Goal: Ask a question

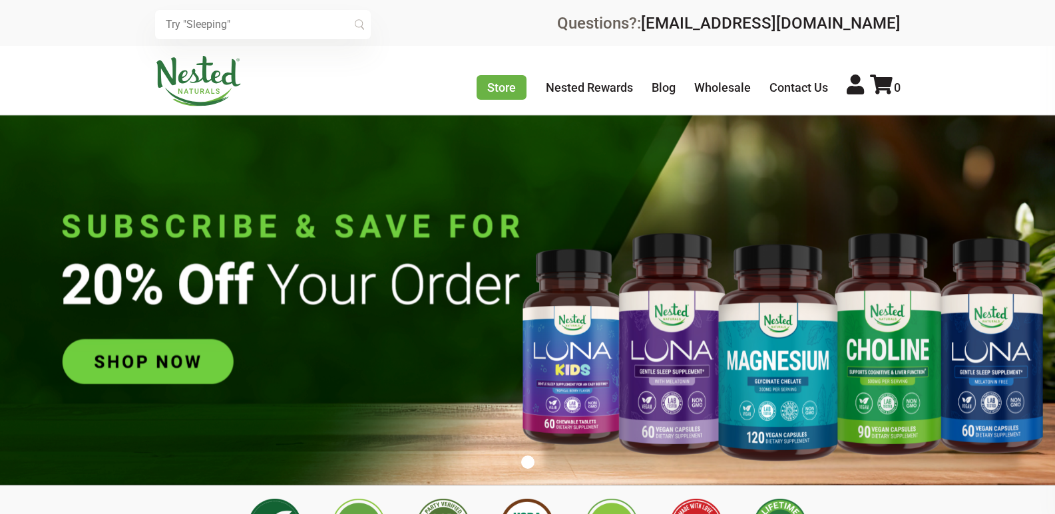
scroll to position [0, 935]
click at [787, 89] on link "Contact Us" at bounding box center [798, 88] width 59 height 14
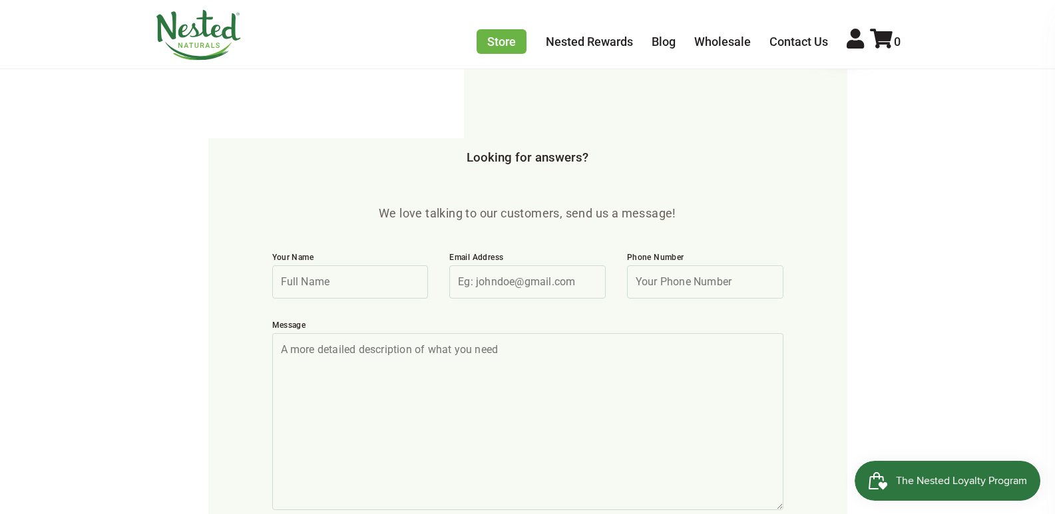
scroll to position [391, 0]
click at [395, 264] on input "Your Name" at bounding box center [350, 280] width 156 height 33
type input "[PERSON_NAME]"
type input "[EMAIL_ADDRESS][DOMAIN_NAME]"
type input "7323971860"
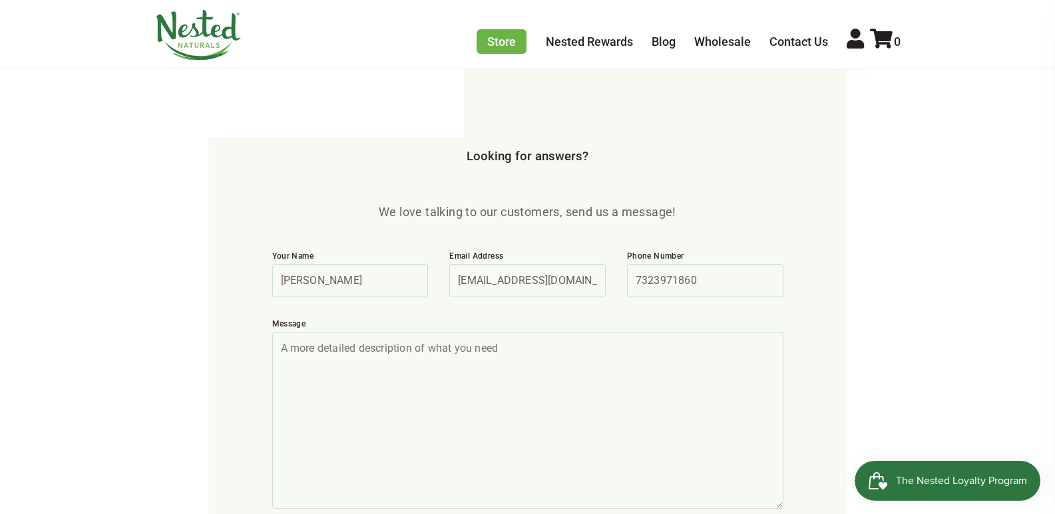
click at [416, 332] on textarea "Message" at bounding box center [527, 420] width 511 height 177
paste textarea "Loremipsu Dolorsi Ametcon – ADIPI ELITS DOEIU TEM I’u laboreet dol ma aliqua en…"
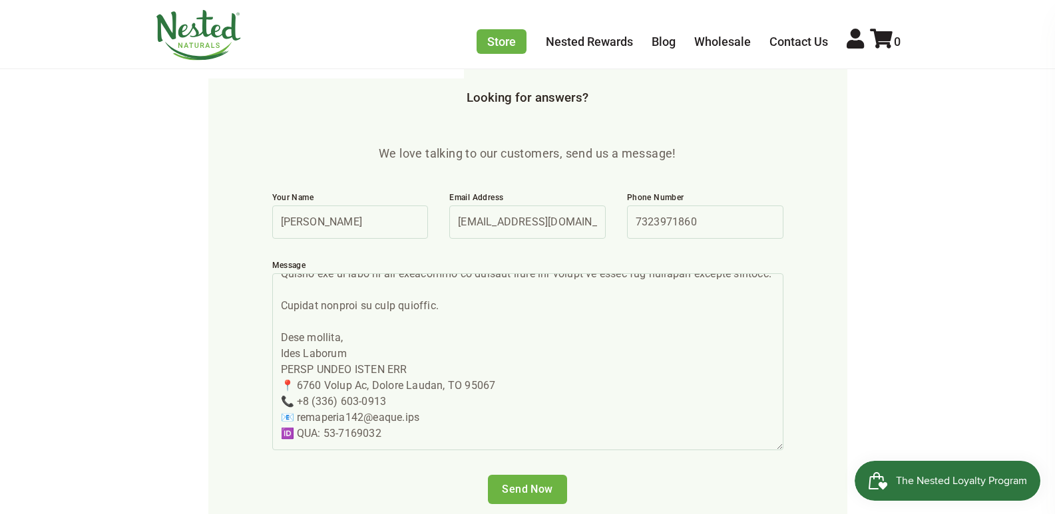
scroll to position [455, 0]
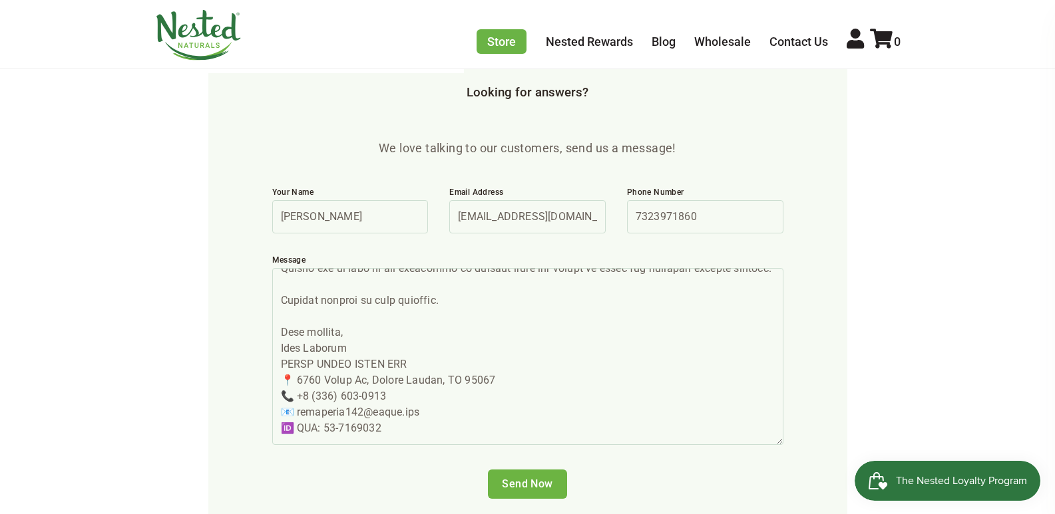
type textarea "Loremipsu Dolorsi Ametcon – ADIPI ELITS DOEIU TEM I’u laboreet dol ma aliqua en…"
click at [538, 470] on input "Send Now" at bounding box center [527, 484] width 79 height 29
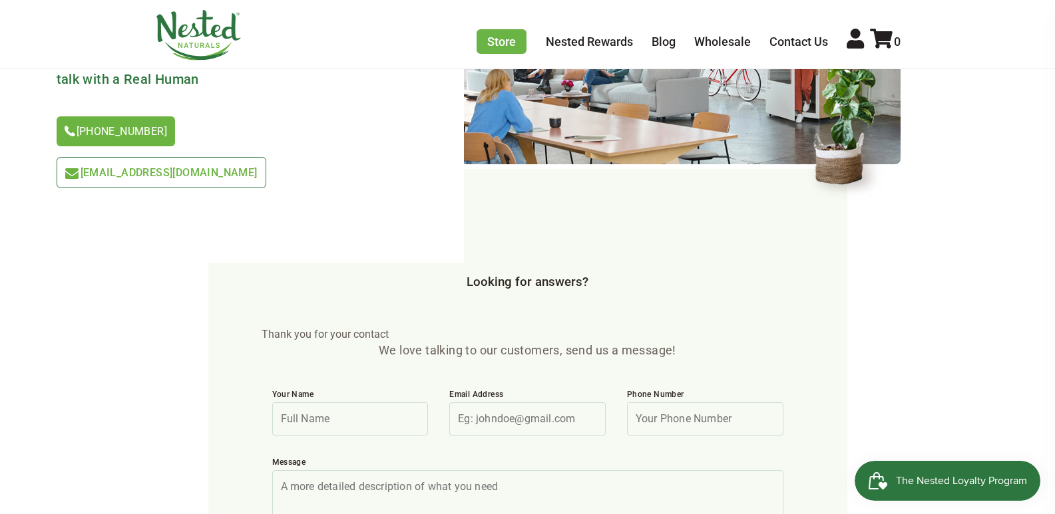
scroll to position [259, 0]
